Goal: Task Accomplishment & Management: Use online tool/utility

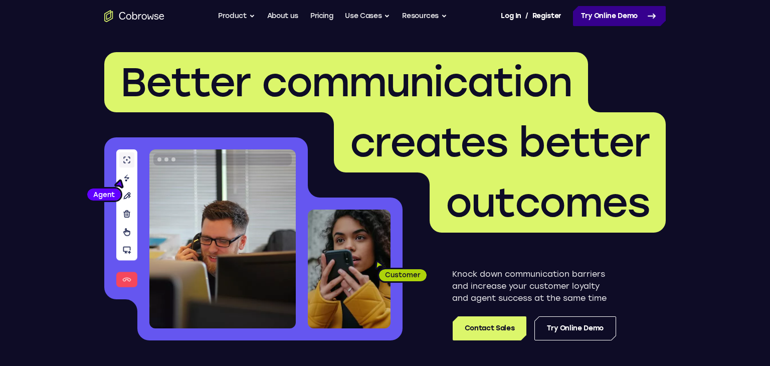
click at [605, 14] on link "Try Online Demo" at bounding box center [619, 16] width 93 height 20
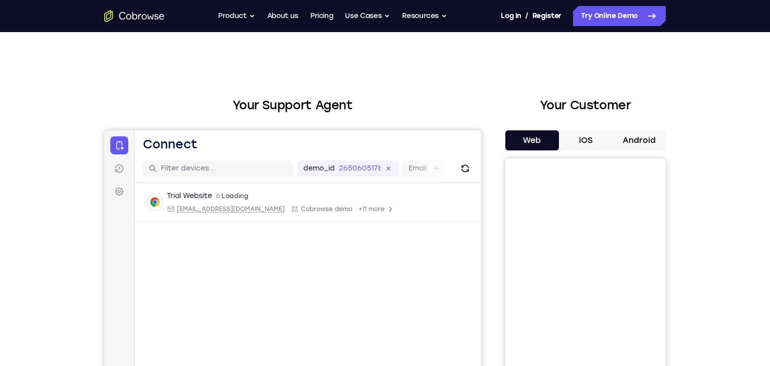
click at [621, 136] on button "Android" at bounding box center [639, 140] width 54 height 20
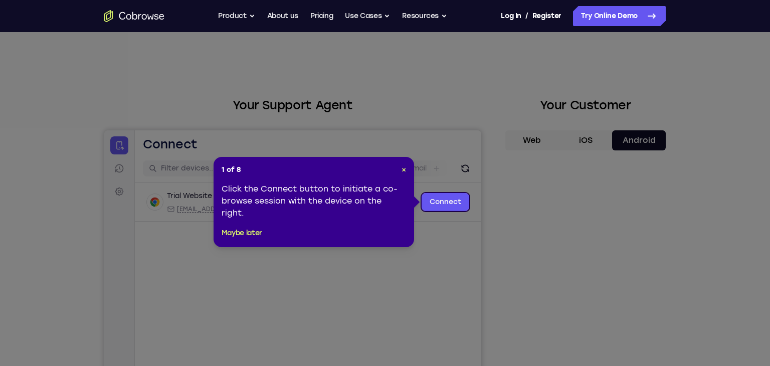
click at [459, 190] on icon at bounding box center [385, 183] width 770 height 366
click at [459, 197] on link "Connect" at bounding box center [446, 202] width 48 height 18
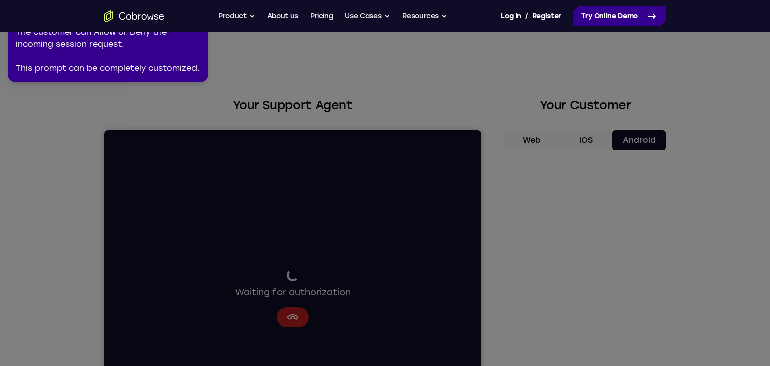
click at [609, 20] on link "Try Online Demo" at bounding box center [619, 16] width 93 height 20
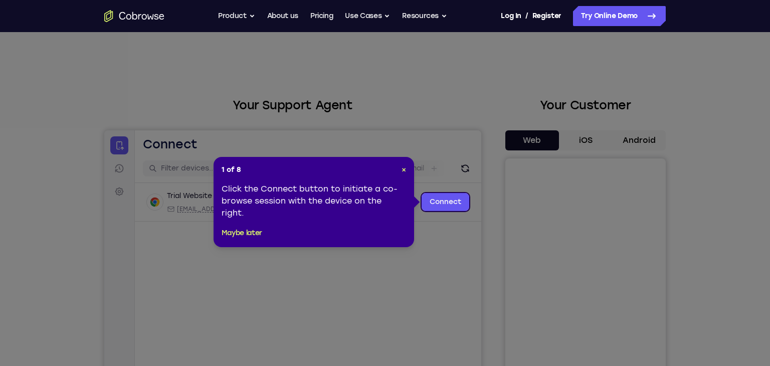
click at [641, 131] on icon at bounding box center [385, 183] width 770 height 366
click at [253, 234] on button "Maybe later" at bounding box center [242, 233] width 41 height 12
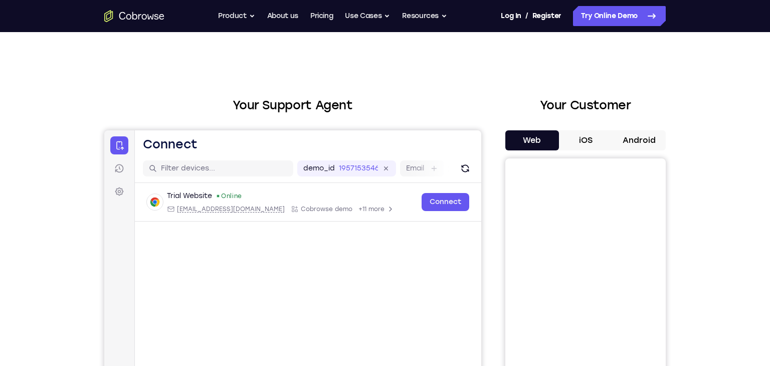
click at [657, 138] on button "Android" at bounding box center [639, 140] width 54 height 20
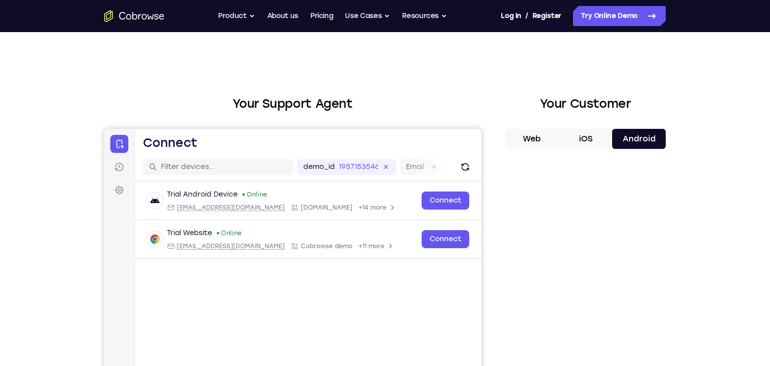
scroll to position [6, 0]
